Goal: Communication & Community: Answer question/provide support

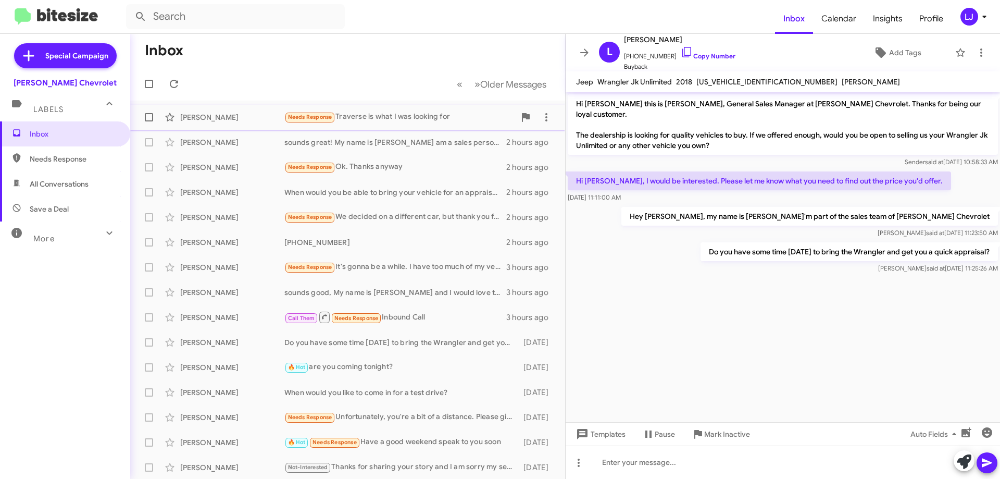
click at [359, 115] on div "Needs Response Traverse is what I was looking for" at bounding box center [399, 117] width 231 height 12
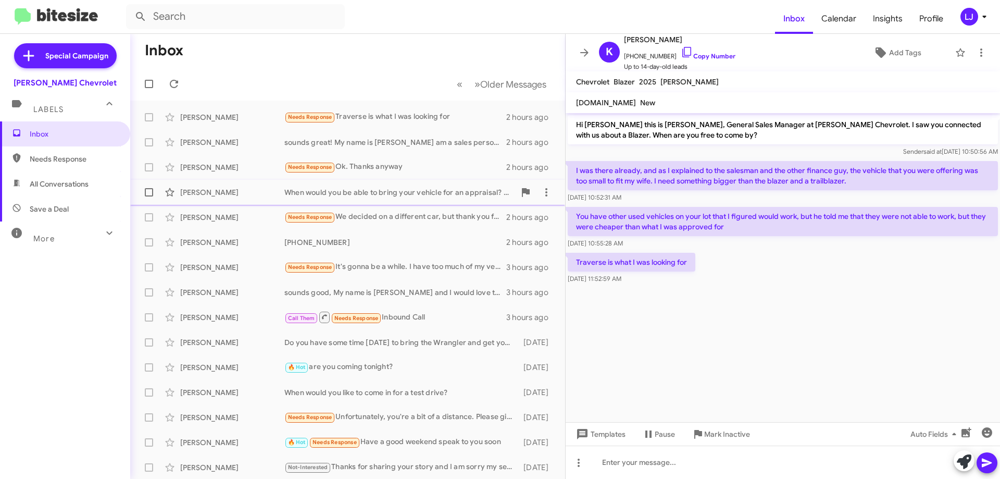
click at [324, 194] on div "When would you be able to bring your vehicle for an appraisal? It will only tak…" at bounding box center [399, 192] width 231 height 10
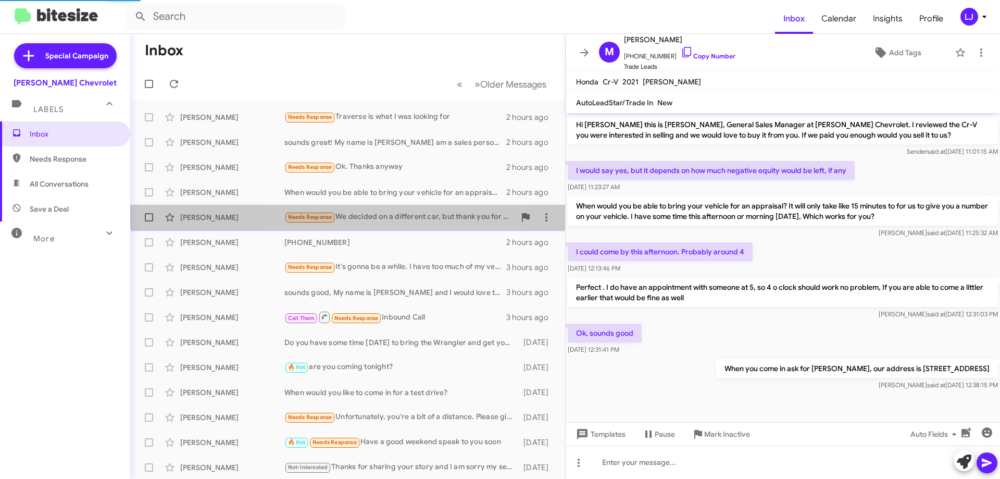
click at [358, 212] on div "Needs Response We decided on a different car, but thank you for reaching out." at bounding box center [399, 217] width 231 height 12
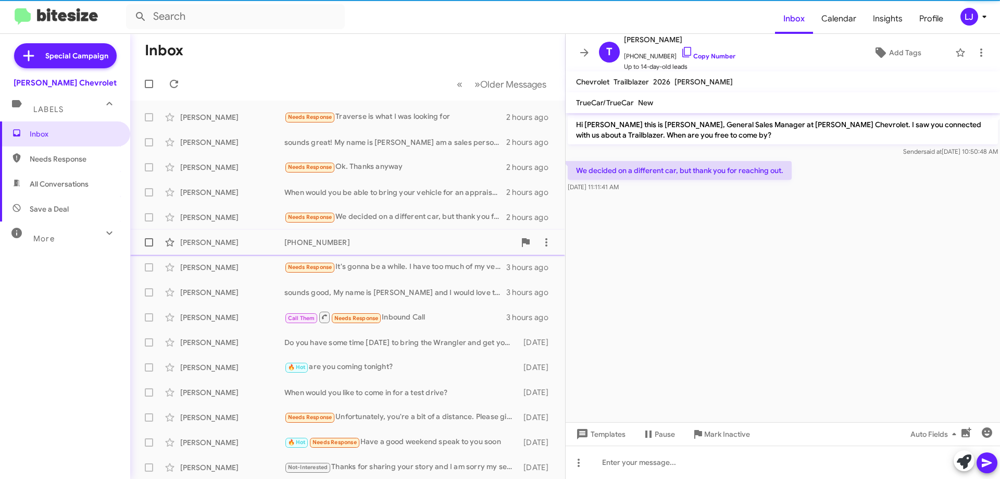
click at [363, 245] on div "[PHONE_NUMBER]" at bounding box center [399, 242] width 231 height 10
